Goal: Task Accomplishment & Management: Manage account settings

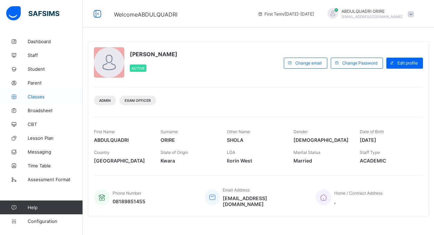
click at [39, 98] on span "Classes" at bounding box center [55, 97] width 55 height 6
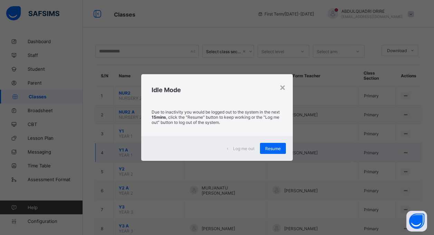
scroll to position [205, 0]
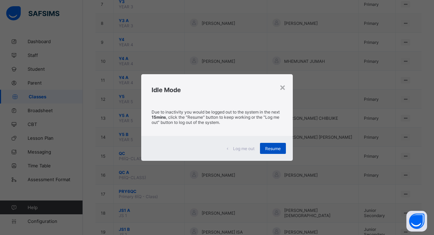
click at [270, 150] on span "Resume" at bounding box center [273, 148] width 16 height 5
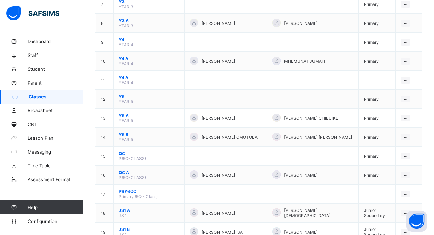
scroll to position [0, 0]
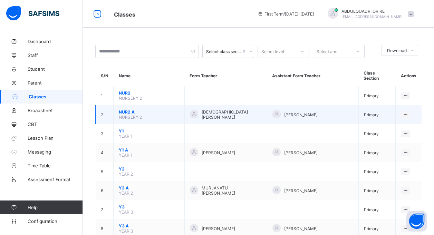
click at [129, 109] on span "NUR2 A" at bounding box center [149, 111] width 60 height 5
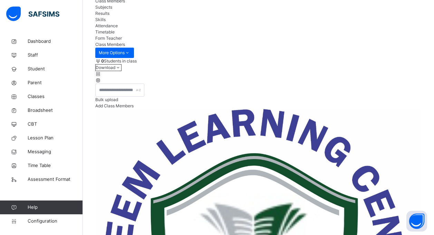
scroll to position [60, 0]
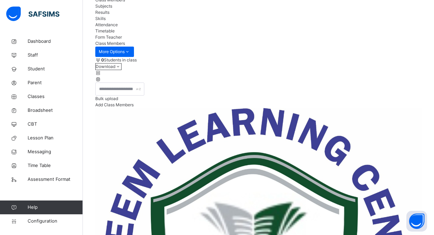
click at [112, 9] on span "Subjects" at bounding box center [103, 5] width 17 height 5
click at [122, 40] on span "Form Teacher" at bounding box center [108, 37] width 27 height 5
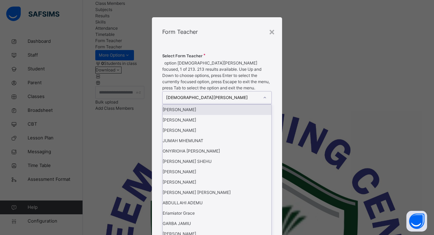
click at [267, 98] on icon at bounding box center [265, 97] width 4 height 7
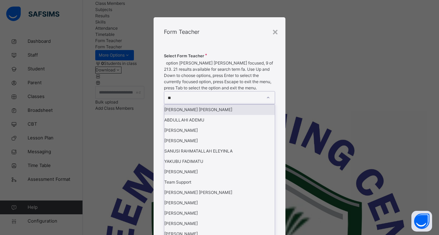
type input "***"
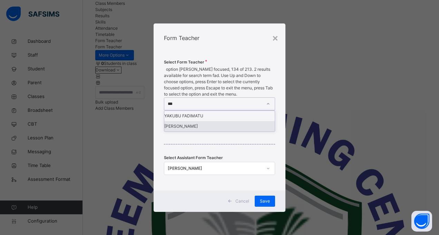
click at [210, 127] on div "[PERSON_NAME]" at bounding box center [219, 126] width 111 height 10
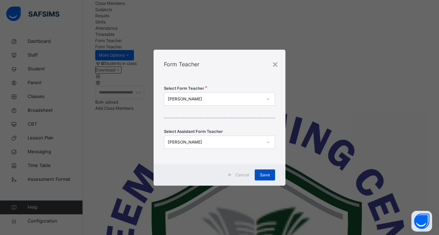
click at [265, 175] on span "Save" at bounding box center [265, 175] width 10 height 6
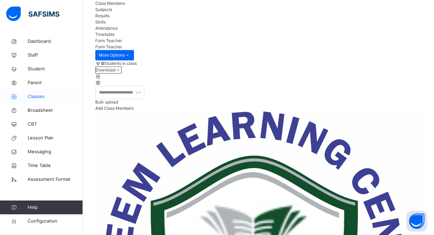
click at [40, 96] on span "Classes" at bounding box center [55, 96] width 55 height 7
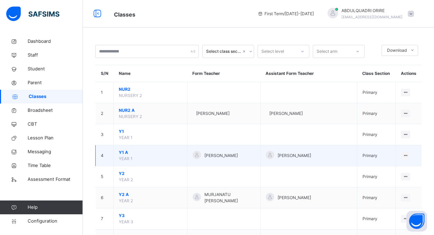
click at [121, 155] on span "Y1 A" at bounding box center [150, 153] width 63 height 6
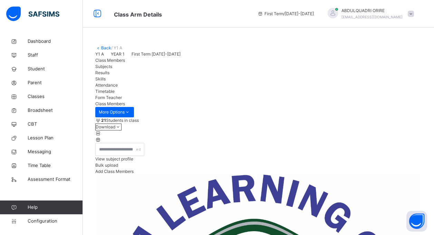
click at [122, 100] on span "Form Teacher" at bounding box center [108, 97] width 27 height 5
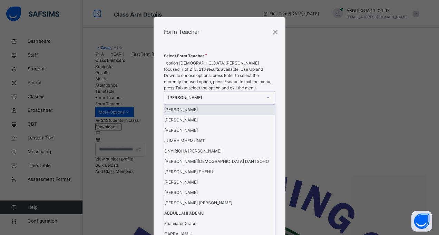
click at [268, 99] on icon at bounding box center [268, 97] width 4 height 7
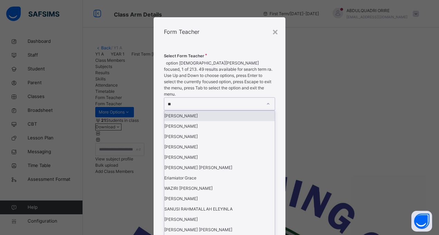
type input "***"
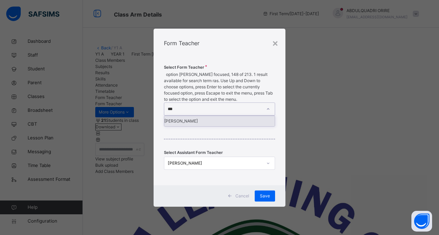
click at [244, 116] on div "[PERSON_NAME]" at bounding box center [219, 121] width 111 height 10
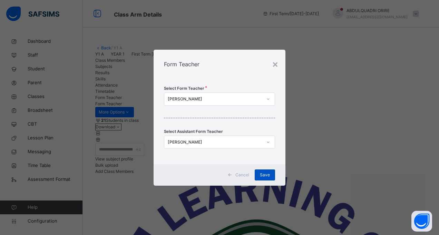
click at [265, 175] on span "Save" at bounding box center [265, 175] width 10 height 6
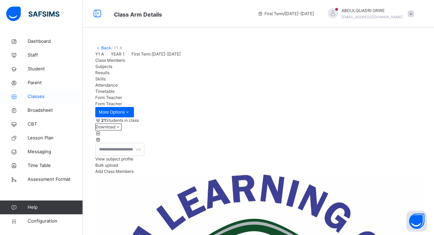
click at [36, 98] on span "Classes" at bounding box center [55, 96] width 55 height 7
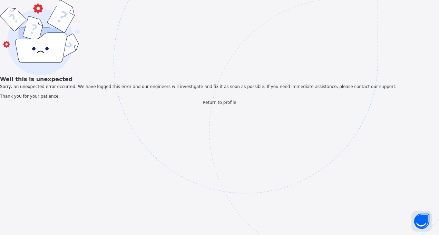
click at [212, 105] on span "Return to profile" at bounding box center [219, 102] width 33 height 5
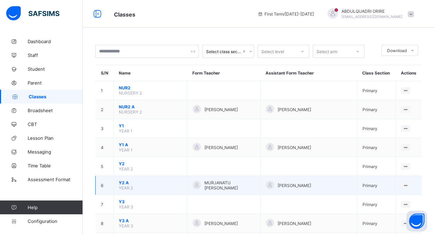
click at [123, 184] on span "Y2 A" at bounding box center [150, 182] width 63 height 5
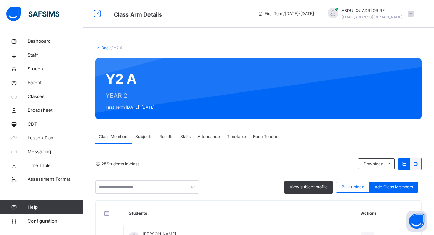
click at [269, 135] on span "Form Teacher" at bounding box center [266, 137] width 27 height 6
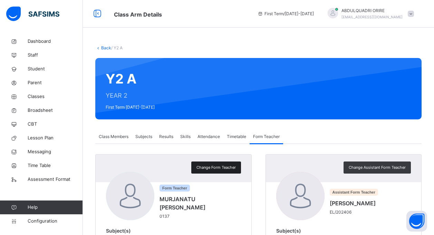
click at [230, 167] on span "Change Form Teacher" at bounding box center [215, 168] width 39 height 6
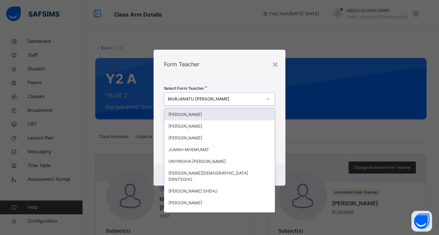
click at [268, 99] on icon at bounding box center [268, 98] width 2 height 1
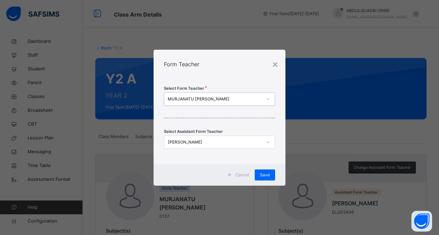
click at [225, 97] on div "MURJANATU [PERSON_NAME]" at bounding box center [215, 99] width 95 height 6
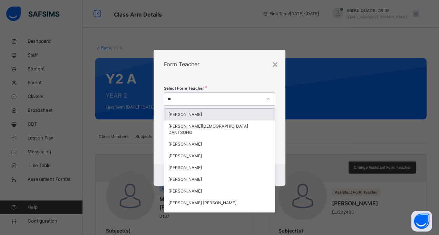
type input "***"
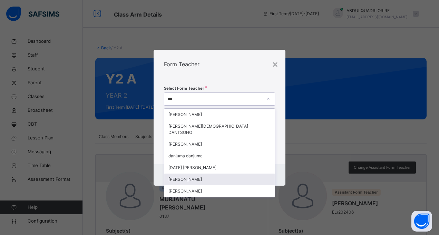
click at [183, 175] on div "[PERSON_NAME]" at bounding box center [219, 180] width 111 height 12
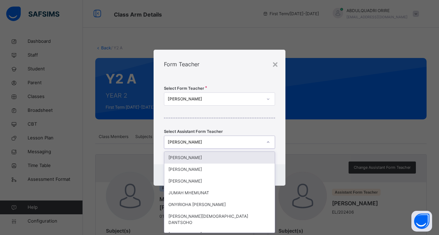
click at [268, 141] on icon at bounding box center [268, 142] width 4 height 7
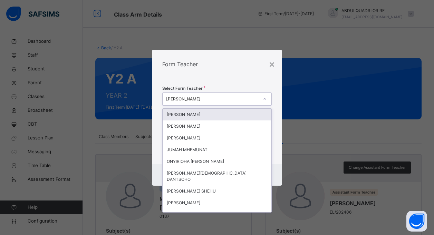
click at [266, 98] on icon at bounding box center [265, 99] width 4 height 7
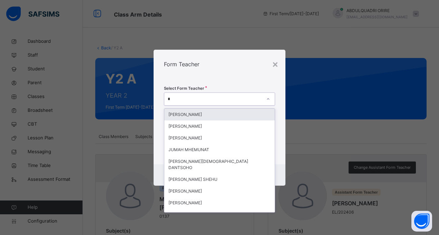
type input "**"
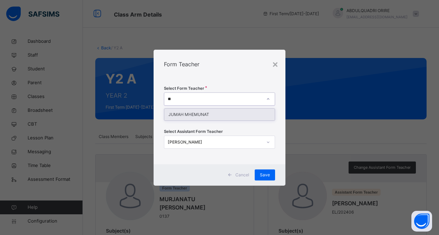
click at [246, 110] on div "JUMAH MHEMUNAT" at bounding box center [219, 115] width 111 height 12
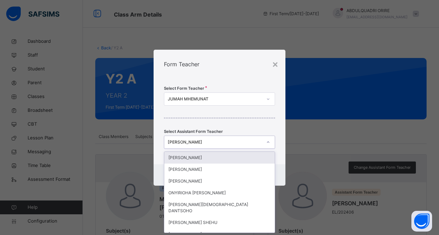
click at [266, 143] on icon at bounding box center [268, 142] width 4 height 7
type input "***"
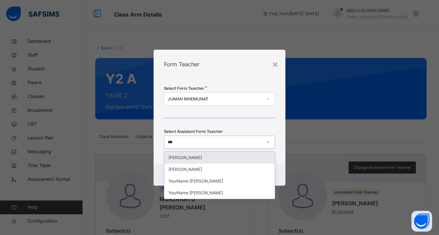
click at [238, 160] on div "[PERSON_NAME]" at bounding box center [219, 158] width 111 height 12
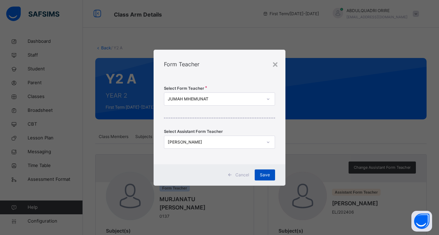
click at [272, 176] on div "Save" at bounding box center [265, 175] width 20 height 11
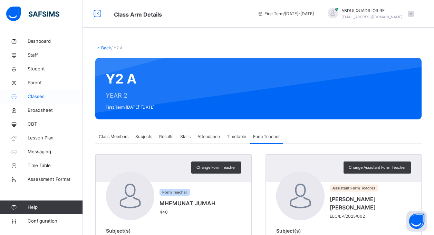
click at [38, 96] on span "Classes" at bounding box center [55, 96] width 55 height 7
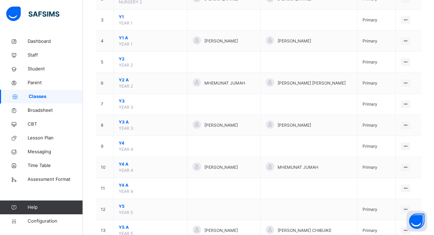
scroll to position [116, 0]
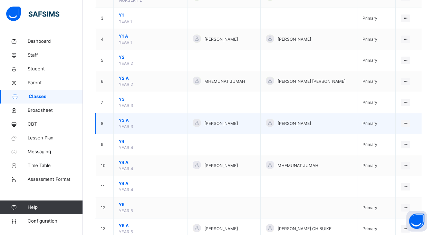
click at [123, 120] on span "Y3 A" at bounding box center [150, 120] width 63 height 6
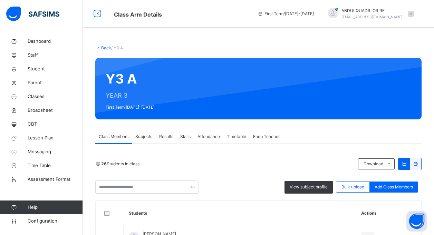
click at [259, 138] on span "Form Teacher" at bounding box center [266, 137] width 27 height 6
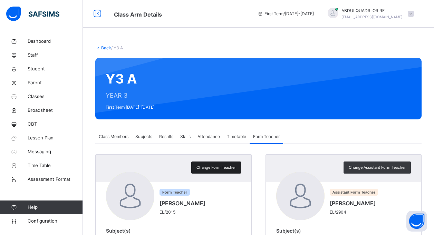
click at [219, 168] on span "Change Form Teacher" at bounding box center [215, 168] width 39 height 6
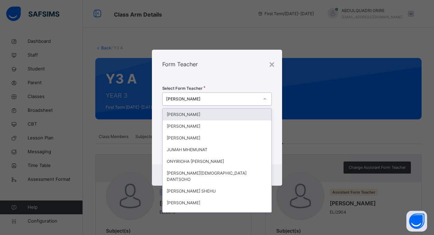
click at [228, 96] on div "[PERSON_NAME]" at bounding box center [212, 99] width 93 height 6
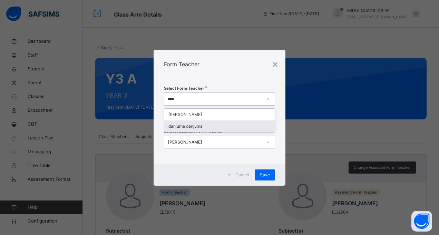
type input "****"
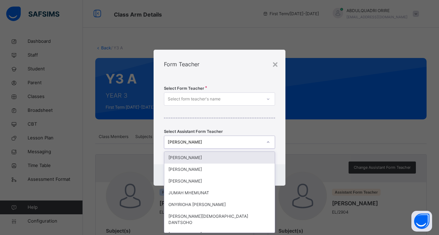
click at [188, 144] on div "[PERSON_NAME]" at bounding box center [215, 142] width 95 height 6
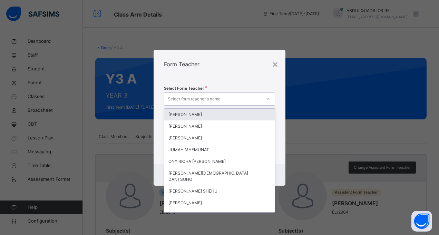
click at [203, 98] on div "Select form teacher's name" at bounding box center [194, 99] width 53 height 13
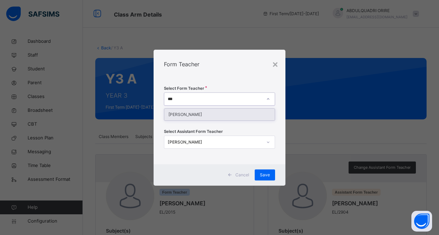
type input "***"
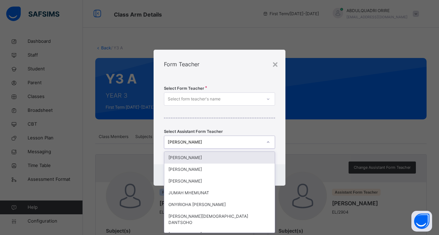
click at [236, 144] on div "[PERSON_NAME]" at bounding box center [215, 142] width 95 height 6
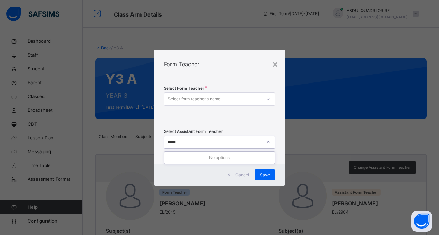
type input "****"
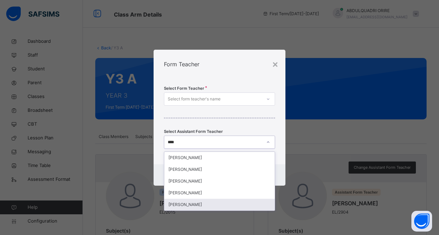
click at [207, 205] on div "[PERSON_NAME]" at bounding box center [219, 205] width 111 height 12
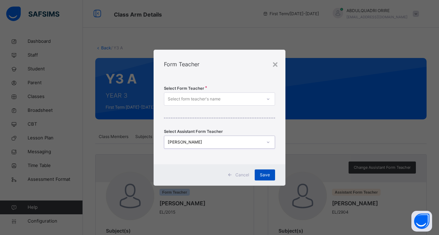
click at [264, 174] on span "Save" at bounding box center [265, 175] width 10 height 6
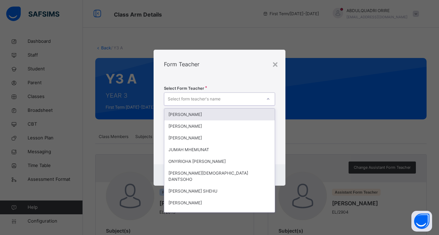
click at [237, 99] on div "Select form teacher's name" at bounding box center [212, 99] width 97 height 11
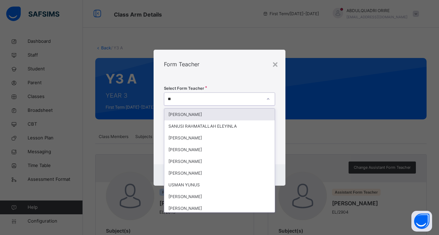
type input "***"
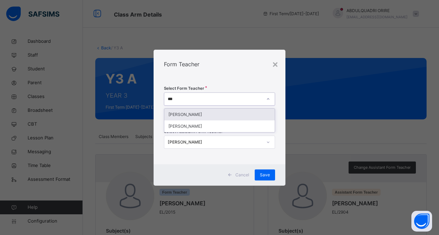
click at [207, 113] on div "[PERSON_NAME]" at bounding box center [219, 115] width 111 height 12
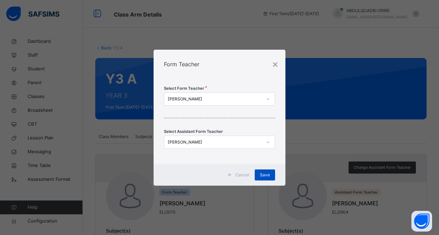
click at [269, 174] on span "Save" at bounding box center [265, 175] width 10 height 6
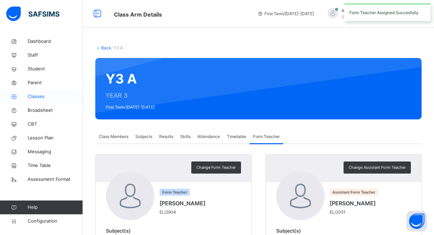
click at [35, 95] on span "Classes" at bounding box center [55, 96] width 55 height 7
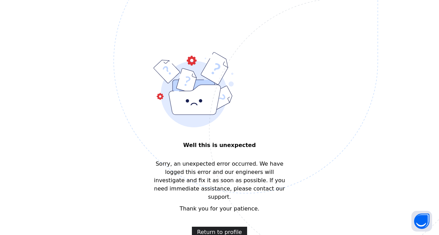
click at [221, 228] on span "Return to profile" at bounding box center [219, 232] width 45 height 8
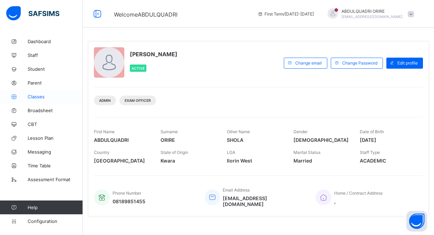
click at [38, 96] on span "Classes" at bounding box center [55, 97] width 55 height 6
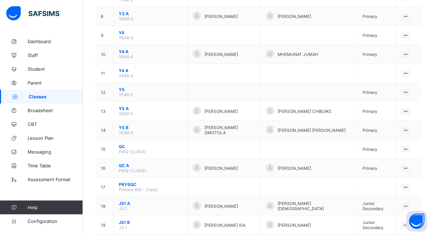
scroll to position [221, 0]
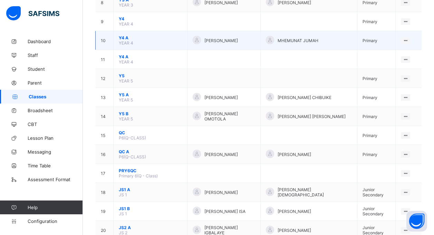
click at [124, 37] on span "Y4 A" at bounding box center [150, 37] width 63 height 5
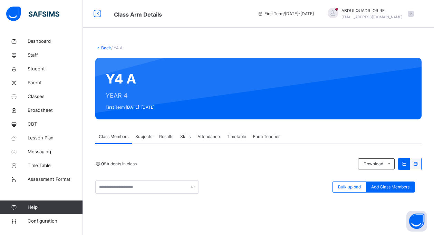
click at [268, 137] on span "Form Teacher" at bounding box center [266, 137] width 27 height 6
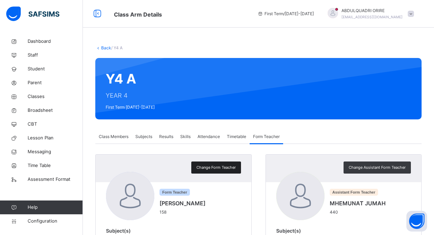
click at [211, 165] on span "Change Form Teacher" at bounding box center [215, 168] width 39 height 6
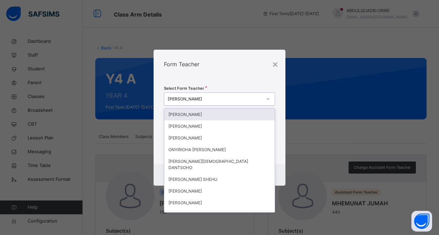
click at [269, 98] on icon at bounding box center [268, 99] width 4 height 7
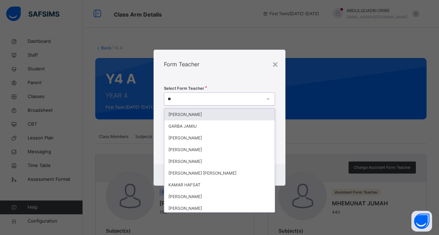
type input "***"
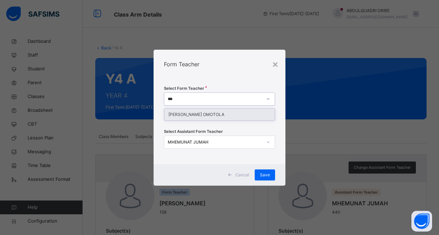
click at [238, 116] on div "[PERSON_NAME] OMOTOLA" at bounding box center [219, 115] width 111 height 12
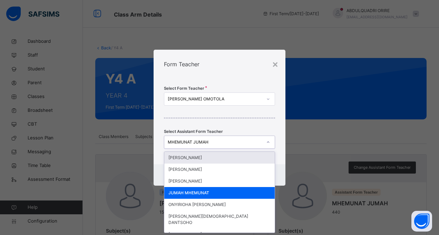
click at [217, 143] on div "MHEMUNAT JUMAH" at bounding box center [215, 142] width 95 height 6
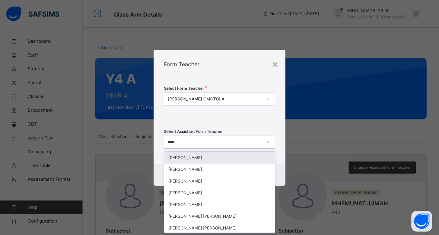
type input "*****"
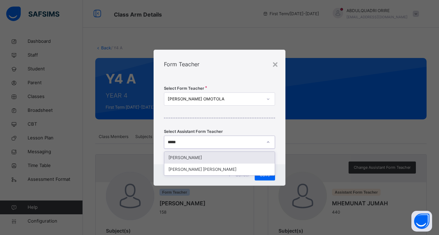
click at [211, 157] on div "[PERSON_NAME]" at bounding box center [219, 158] width 111 height 12
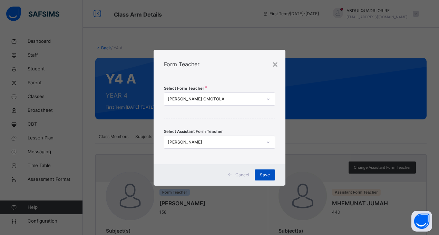
click at [267, 176] on span "Save" at bounding box center [265, 175] width 10 height 6
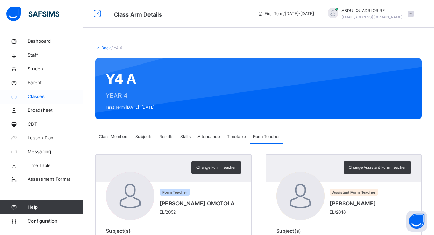
click at [38, 95] on span "Classes" at bounding box center [55, 96] width 55 height 7
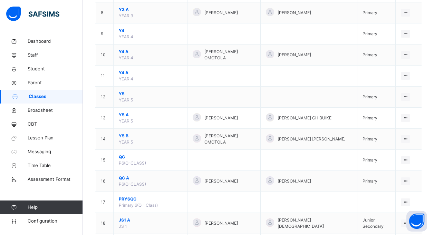
scroll to position [230, 0]
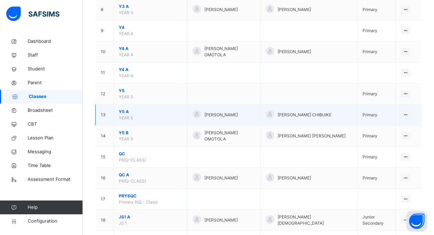
click at [128, 113] on span "Y5 A" at bounding box center [150, 112] width 63 height 6
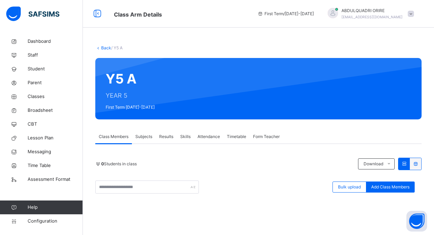
click at [264, 136] on span "Form Teacher" at bounding box center [266, 137] width 27 height 6
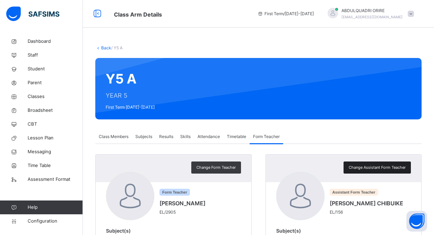
click at [366, 167] on span "Change Assistant Form Teacher" at bounding box center [377, 168] width 57 height 6
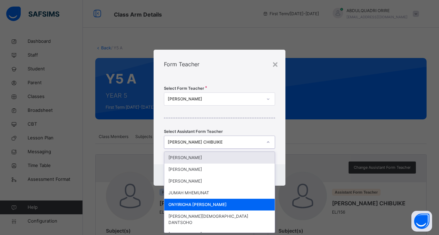
click at [268, 143] on icon at bounding box center [268, 142] width 4 height 7
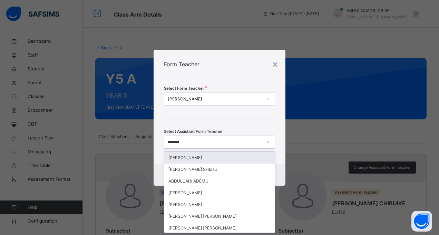
type input "********"
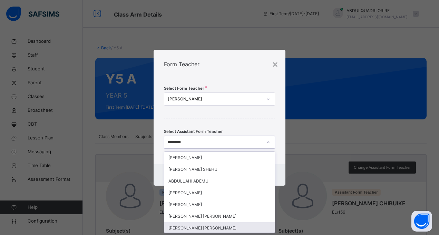
click at [213, 228] on div "[PERSON_NAME] [PERSON_NAME]" at bounding box center [219, 228] width 111 height 12
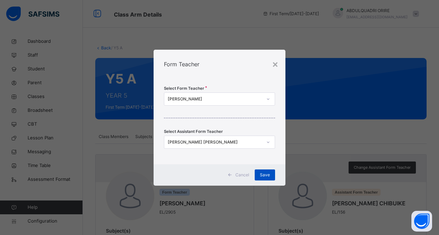
click at [266, 174] on span "Save" at bounding box center [265, 175] width 10 height 6
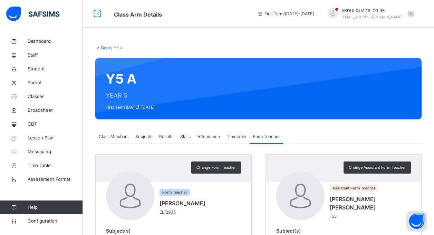
click at [150, 136] on span "Subjects" at bounding box center [143, 137] width 17 height 6
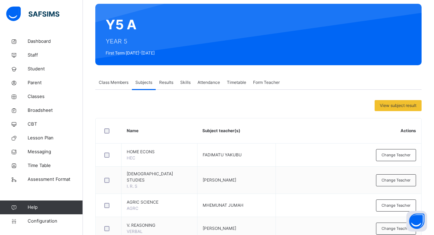
scroll to position [69, 0]
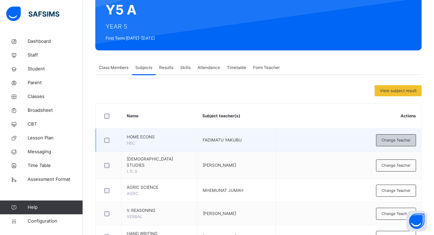
click at [402, 140] on span "Change Teacher" at bounding box center [396, 140] width 29 height 6
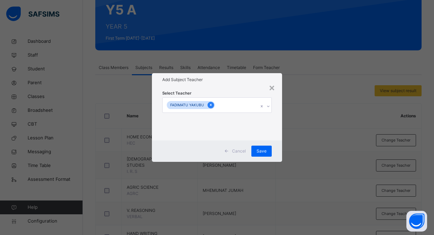
click at [210, 107] on icon at bounding box center [211, 105] width 4 height 5
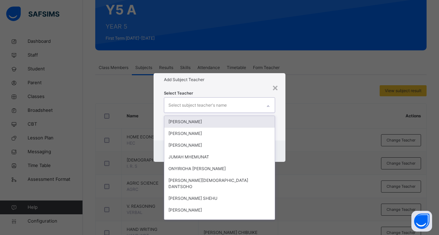
click at [214, 101] on div "Select subject teacher's name" at bounding box center [198, 105] width 58 height 13
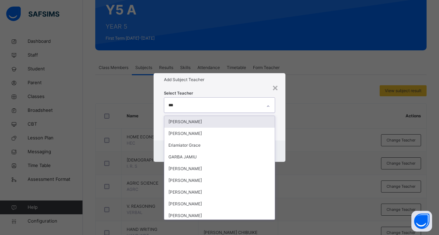
type input "****"
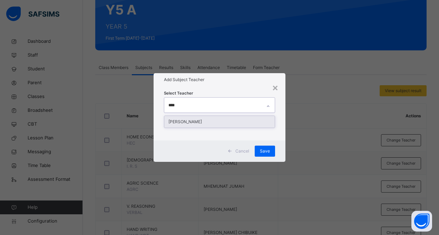
click at [215, 119] on div "[PERSON_NAME]" at bounding box center [219, 122] width 111 height 12
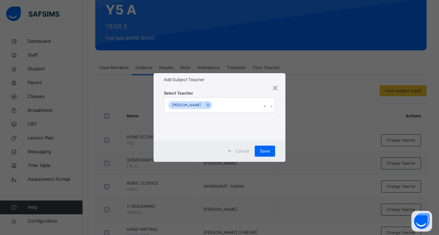
click at [285, 143] on div "Cancel Save" at bounding box center [220, 151] width 132 height 21
click at [269, 150] on span "Save" at bounding box center [265, 151] width 10 height 6
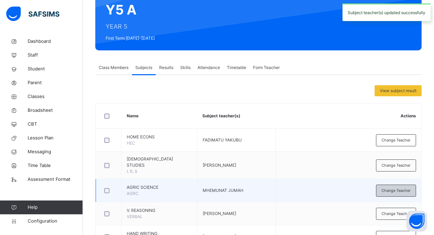
click at [392, 188] on span "Change Teacher" at bounding box center [396, 191] width 29 height 6
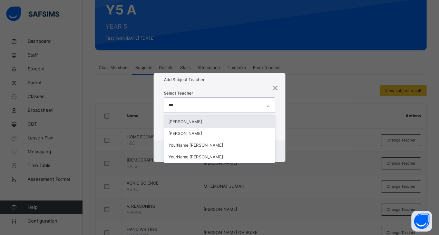
type input "****"
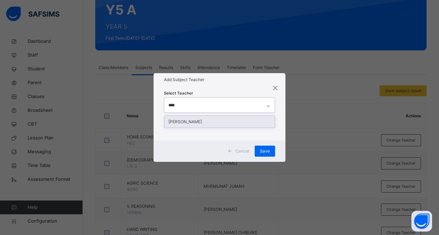
click at [207, 118] on div "[PERSON_NAME]" at bounding box center [219, 122] width 111 height 12
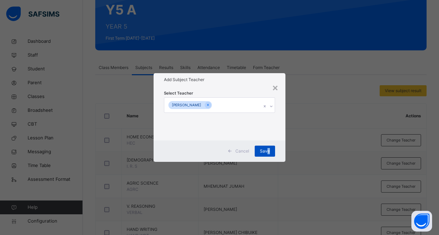
drag, startPoint x: 278, startPoint y: 155, endPoint x: 267, endPoint y: 151, distance: 10.9
click at [267, 151] on div "Cancel Save" at bounding box center [220, 151] width 132 height 21
click at [267, 151] on span "Save" at bounding box center [265, 151] width 10 height 6
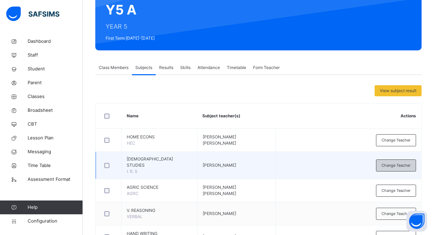
click at [394, 163] on span "Change Teacher" at bounding box center [396, 166] width 29 height 6
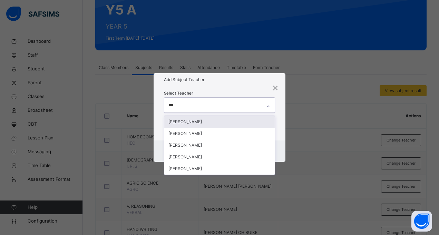
type input "****"
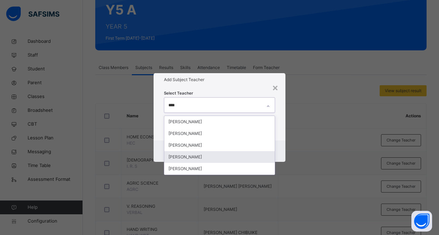
click at [214, 157] on div "[PERSON_NAME]" at bounding box center [219, 157] width 111 height 12
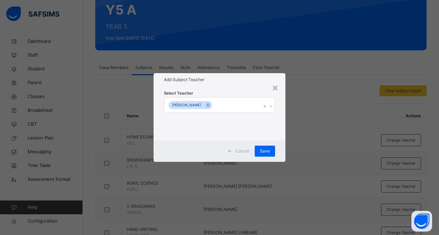
click at [282, 149] on div "Cancel Save" at bounding box center [220, 151] width 132 height 21
click at [261, 149] on span "Save" at bounding box center [265, 151] width 10 height 6
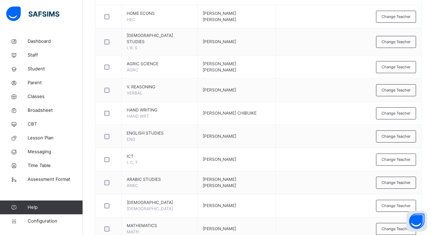
scroll to position [193, 0]
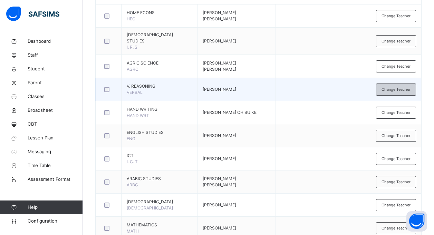
click at [396, 87] on span "Change Teacher" at bounding box center [396, 90] width 29 height 6
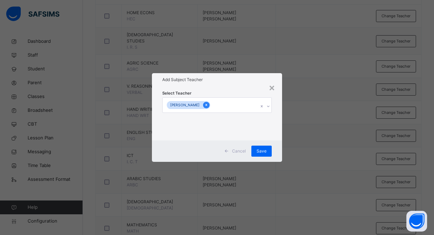
click at [204, 106] on icon at bounding box center [206, 105] width 4 height 5
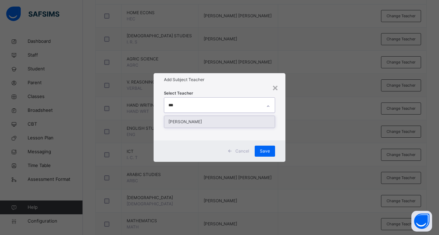
type input "****"
click at [196, 119] on div "[PERSON_NAME]" at bounding box center [219, 122] width 111 height 12
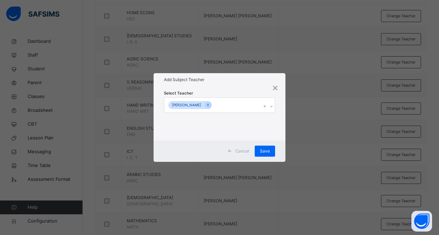
click at [279, 133] on div "Select Teacher ADEBAYO RASHEEDAH" at bounding box center [220, 113] width 132 height 54
click at [265, 149] on span "Save" at bounding box center [265, 151] width 10 height 6
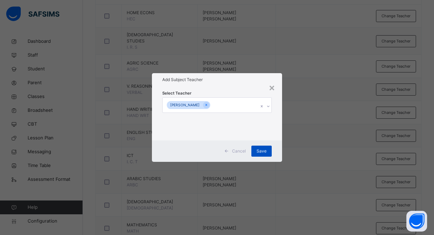
click at [265, 149] on div "Save" at bounding box center [261, 151] width 20 height 11
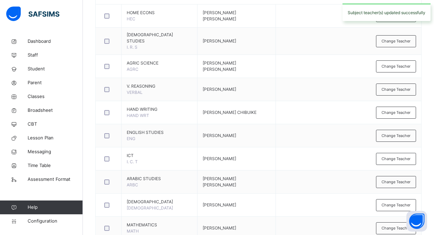
click at [276, 151] on td "Change Teacher" at bounding box center [349, 158] width 146 height 23
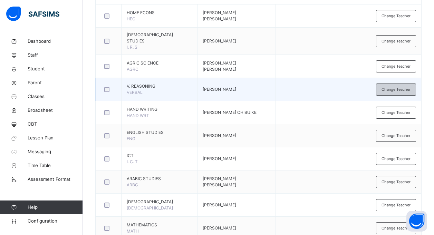
click at [404, 87] on span "Change Teacher" at bounding box center [396, 90] width 29 height 6
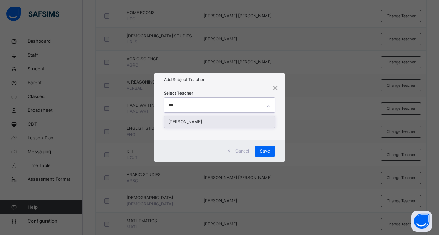
type input "****"
click at [224, 122] on div "[PERSON_NAME]" at bounding box center [219, 122] width 111 height 12
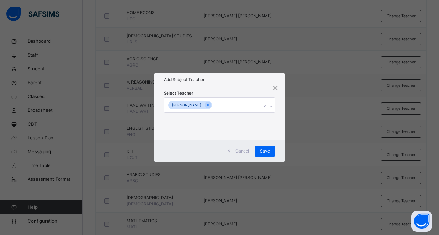
click at [279, 140] on div "Select Teacher ADEBAYO RASHEEDAH" at bounding box center [220, 113] width 132 height 54
click at [267, 151] on span "Save" at bounding box center [265, 151] width 10 height 6
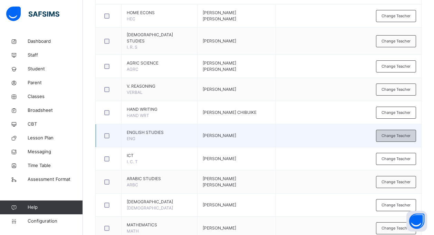
click at [393, 133] on span "Change Teacher" at bounding box center [396, 136] width 29 height 6
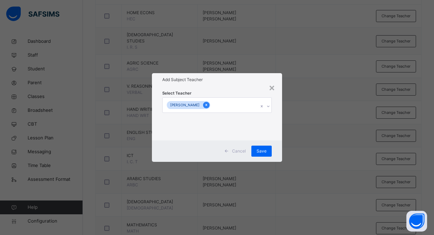
click at [204, 104] on icon at bounding box center [206, 105] width 4 height 5
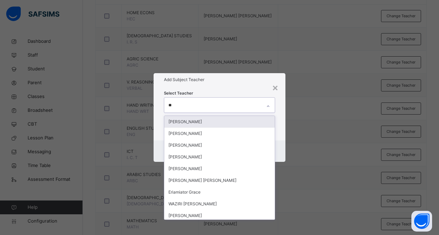
type input "***"
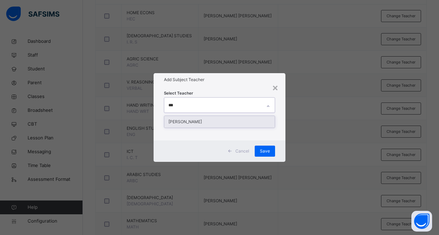
click at [233, 120] on div "[PERSON_NAME]" at bounding box center [219, 122] width 111 height 12
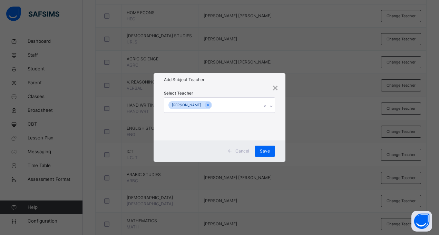
click at [281, 146] on div "Cancel Save" at bounding box center [220, 151] width 132 height 21
click at [267, 154] on span "Save" at bounding box center [265, 151] width 10 height 6
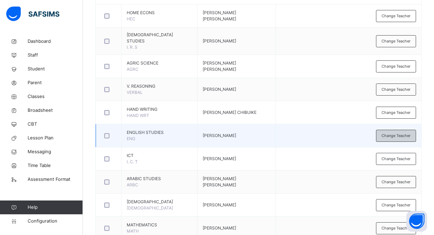
click at [401, 133] on span "Change Teacher" at bounding box center [396, 136] width 29 height 6
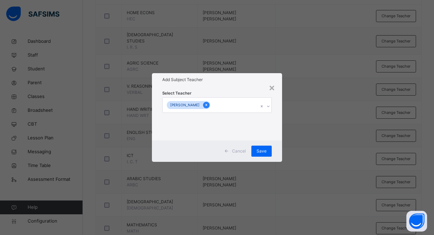
click at [204, 103] on icon at bounding box center [206, 105] width 4 height 5
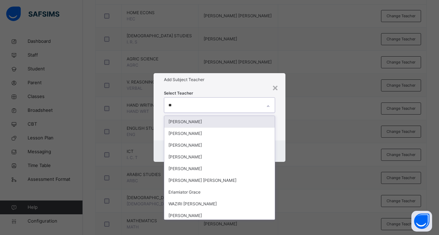
type input "***"
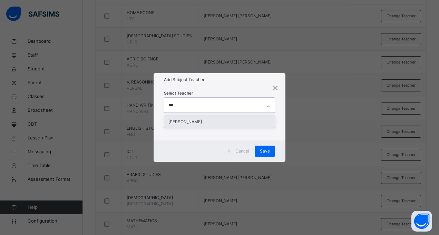
click at [194, 123] on div "[PERSON_NAME]" at bounding box center [219, 122] width 111 height 12
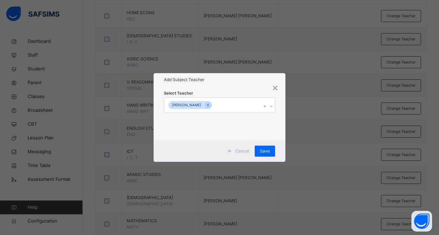
click at [280, 139] on div "Select Teacher ADEBAYO RASHEEDAH" at bounding box center [220, 113] width 132 height 54
click at [267, 151] on span "Save" at bounding box center [265, 151] width 10 height 6
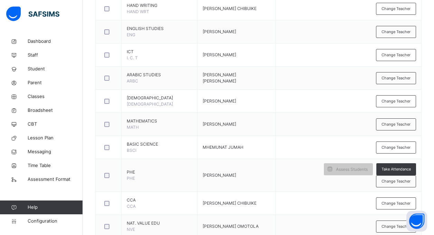
scroll to position [304, 0]
